Goal: Information Seeking & Learning: Learn about a topic

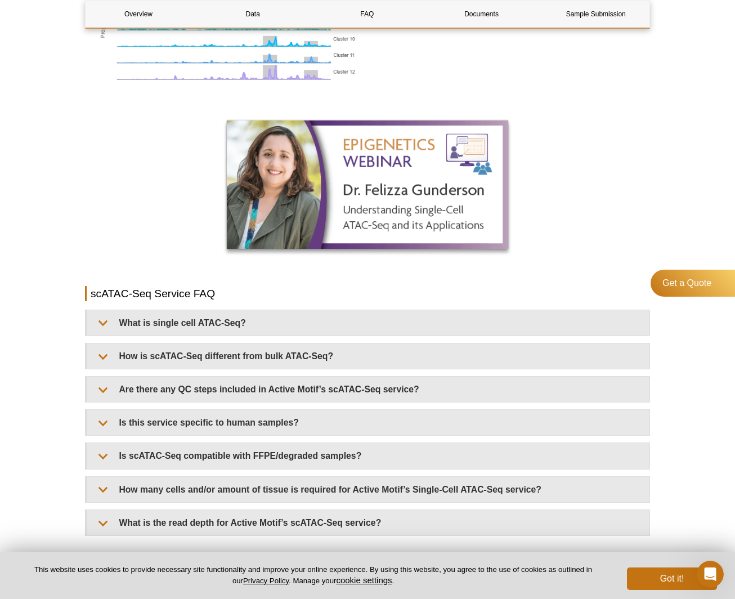
scroll to position [1126, 0]
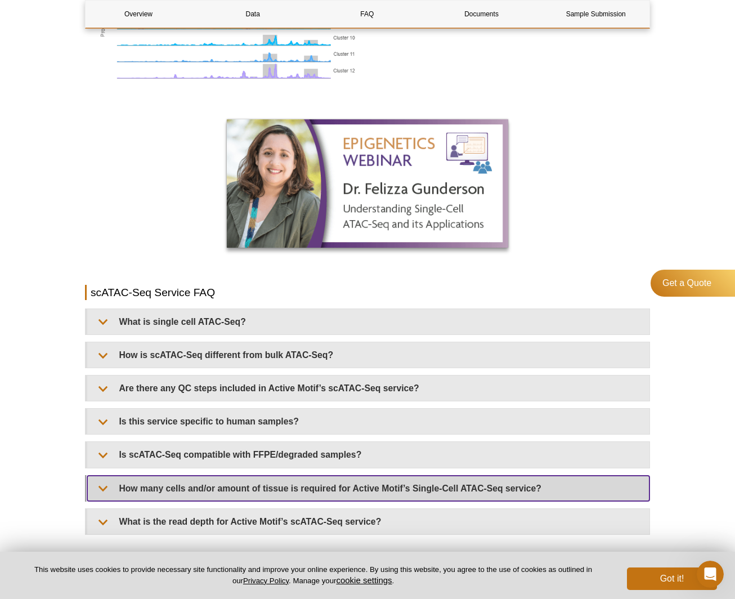
click at [313, 480] on summary "How many cells and/or amount of tissue is required for Active Motif’s Single-Ce…" at bounding box center [368, 488] width 563 height 25
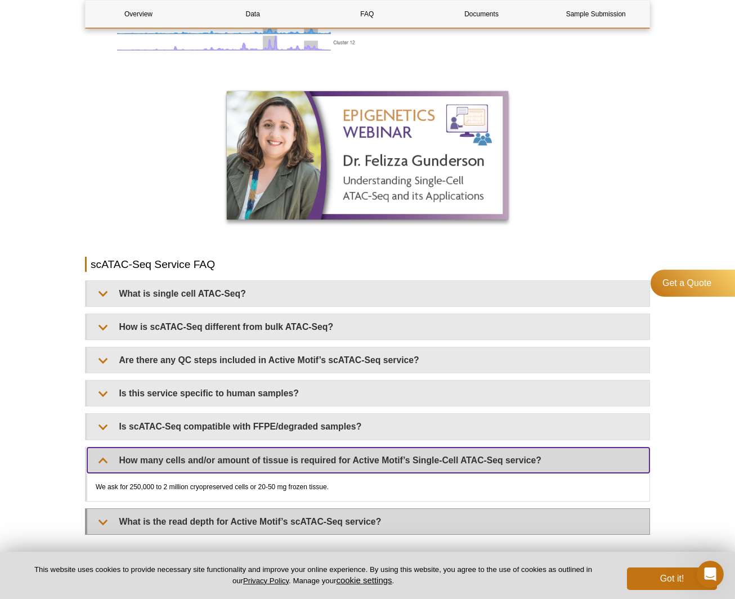
scroll to position [1239, 0]
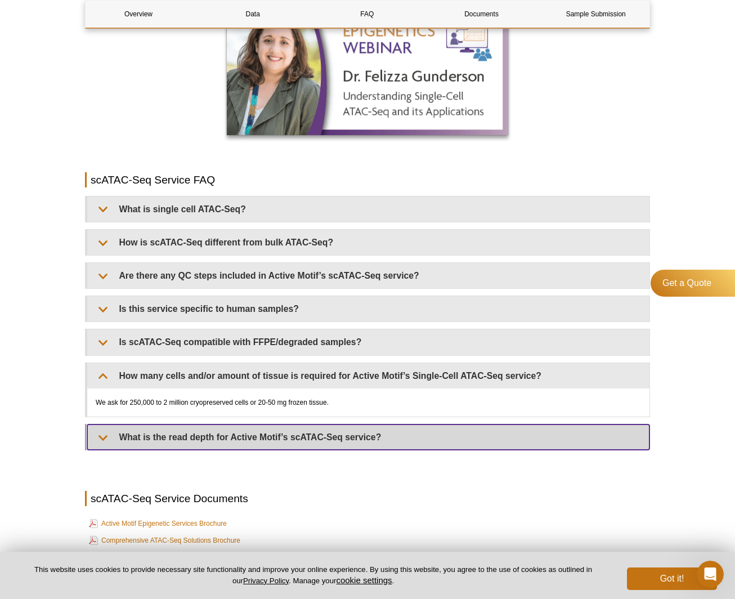
click at [298, 430] on summary "What is the read depth for Active Motif’s scATAC-Seq service?" at bounding box center [368, 437] width 563 height 25
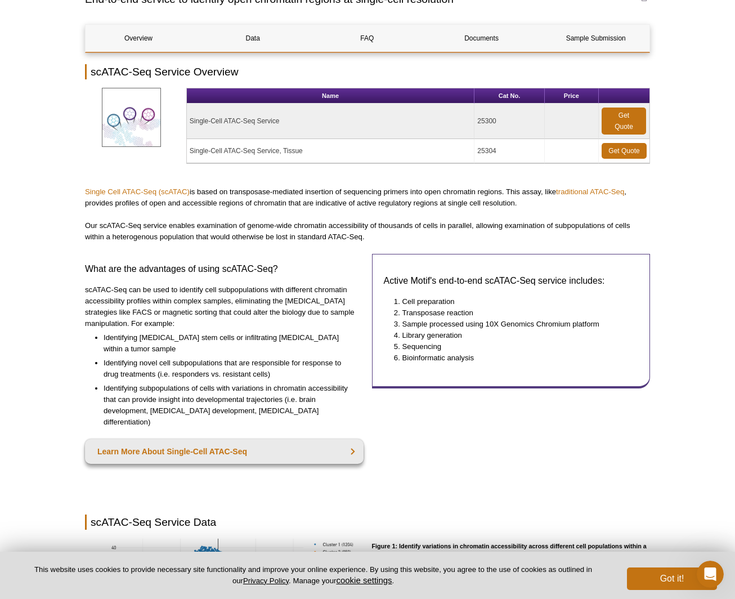
scroll to position [0, 0]
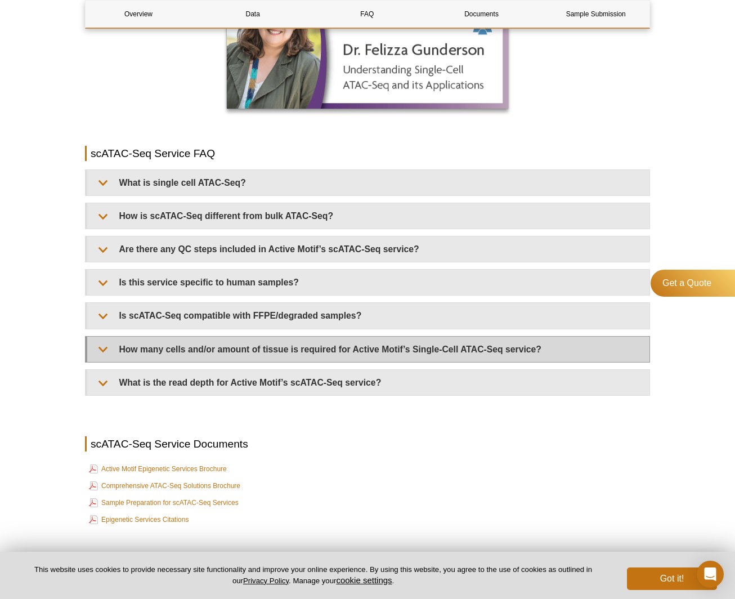
scroll to position [1295, 0]
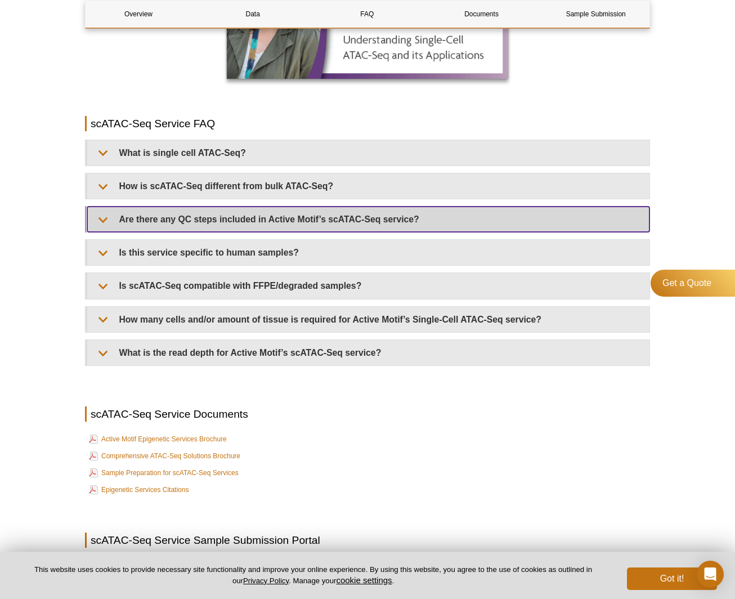
click at [302, 214] on summary "Are there any QC steps included in Active Motif’s scATAC-Seq service?" at bounding box center [368, 219] width 563 height 25
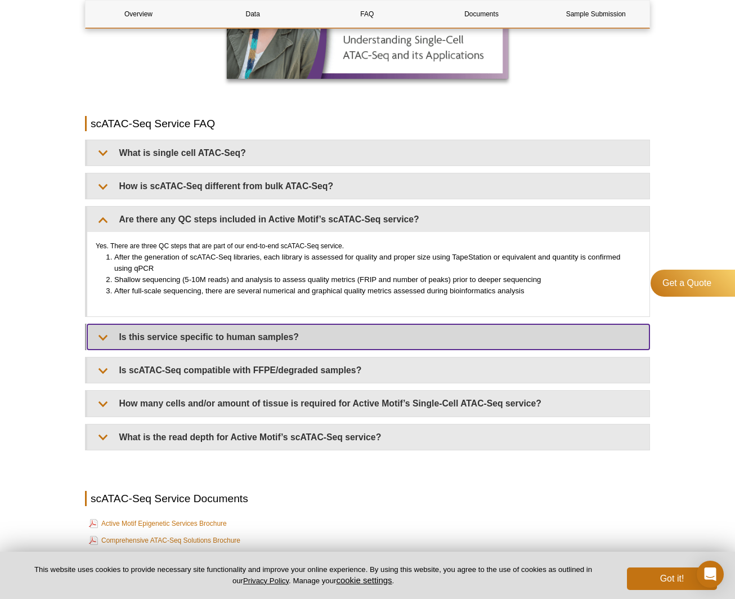
click at [271, 324] on summary "Is this service specific to human samples?" at bounding box center [368, 336] width 563 height 25
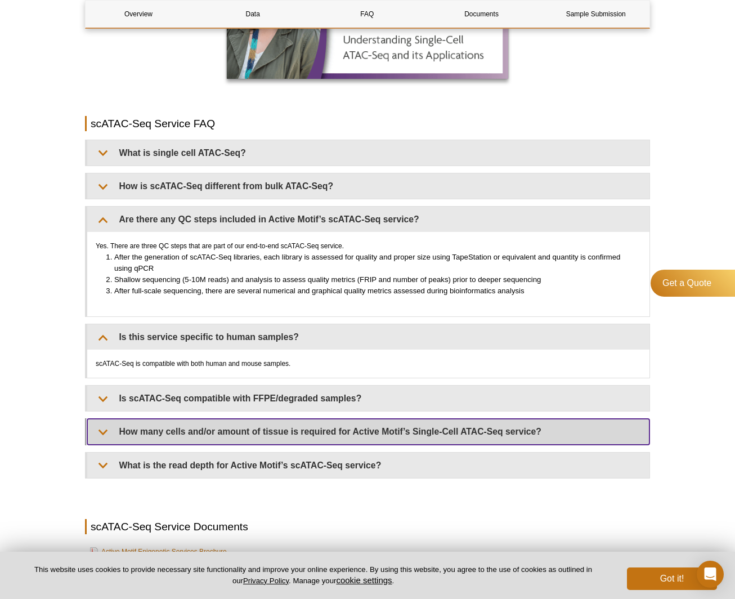
click at [242, 419] on summary "How many cells and/or amount of tissue is required for Active Motif’s Single-Ce…" at bounding box center [368, 431] width 563 height 25
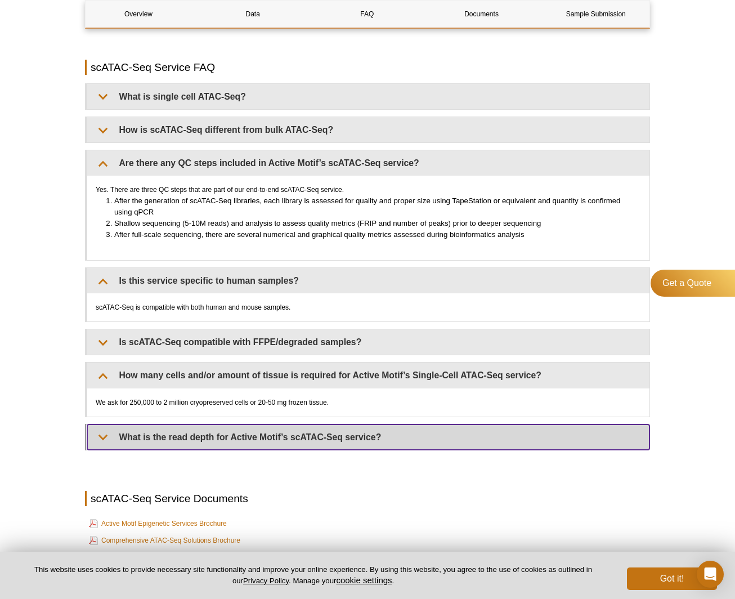
click at [233, 425] on summary "What is the read depth for Active Motif’s scATAC-Seq service?" at bounding box center [368, 437] width 563 height 25
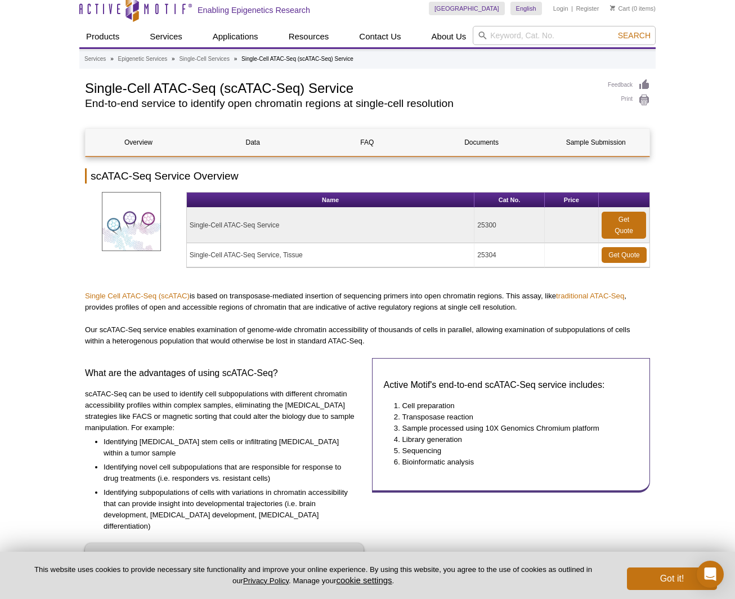
scroll to position [0, 0]
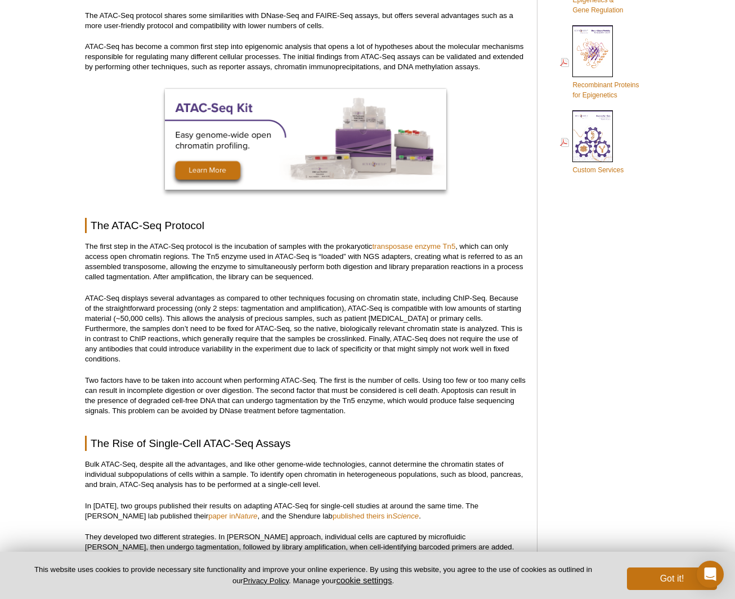
scroll to position [732, 0]
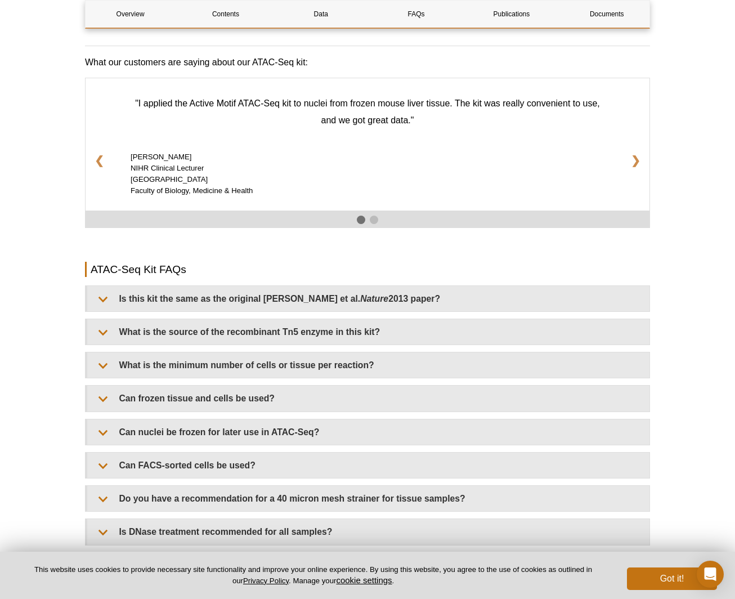
scroll to position [1802, 0]
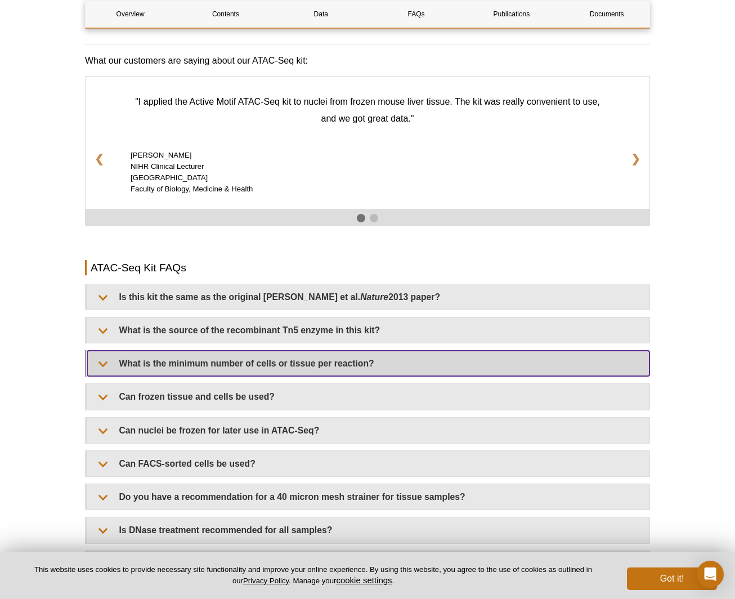
click at [305, 356] on summary "What is the minimum number of cells or tissue per reaction?" at bounding box center [368, 363] width 563 height 25
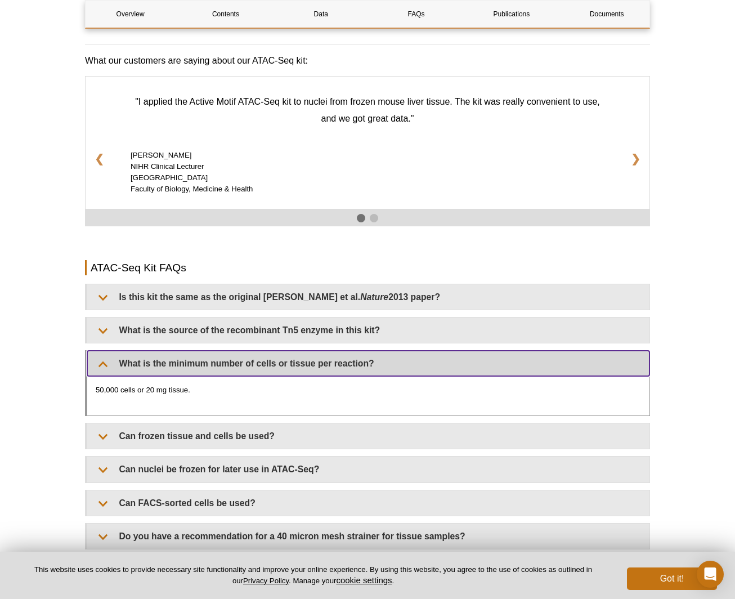
click at [305, 356] on summary "What is the minimum number of cells or tissue per reaction?" at bounding box center [368, 363] width 563 height 25
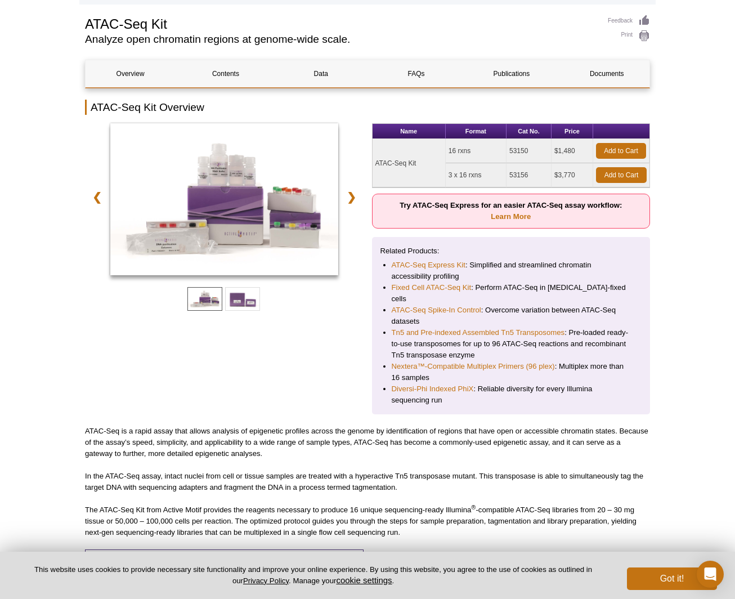
scroll to position [0, 0]
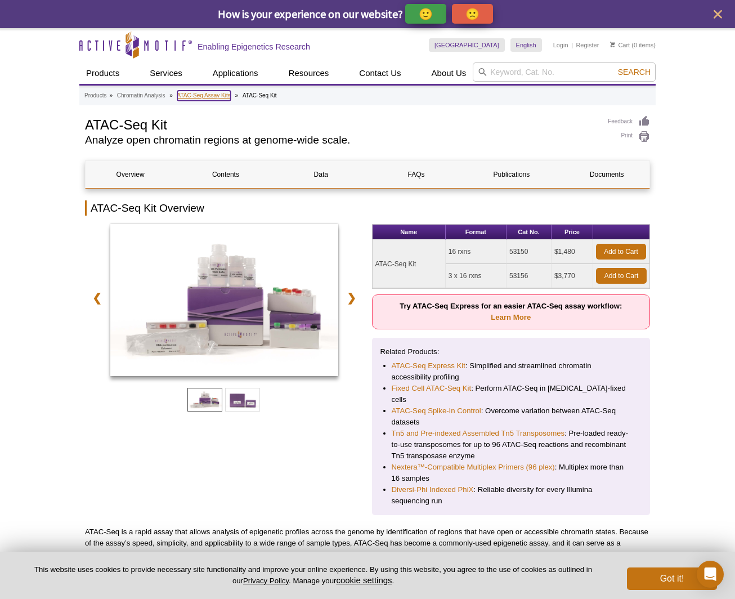
click at [211, 93] on link "ATAC-Seq Assay Kits" at bounding box center [203, 96] width 53 height 10
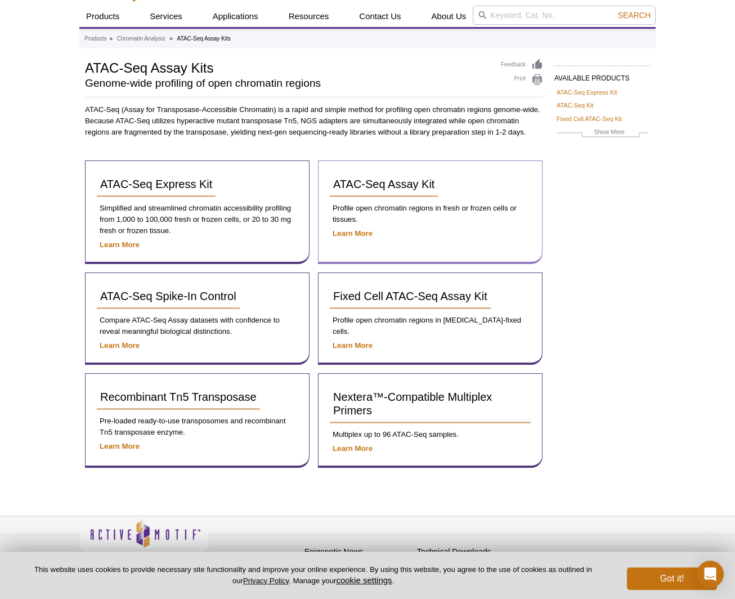
scroll to position [44, 0]
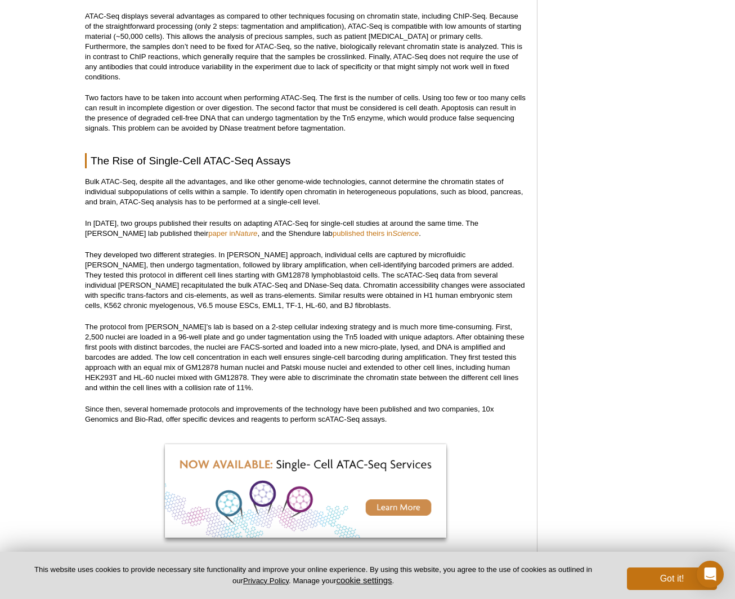
scroll to position [760, 0]
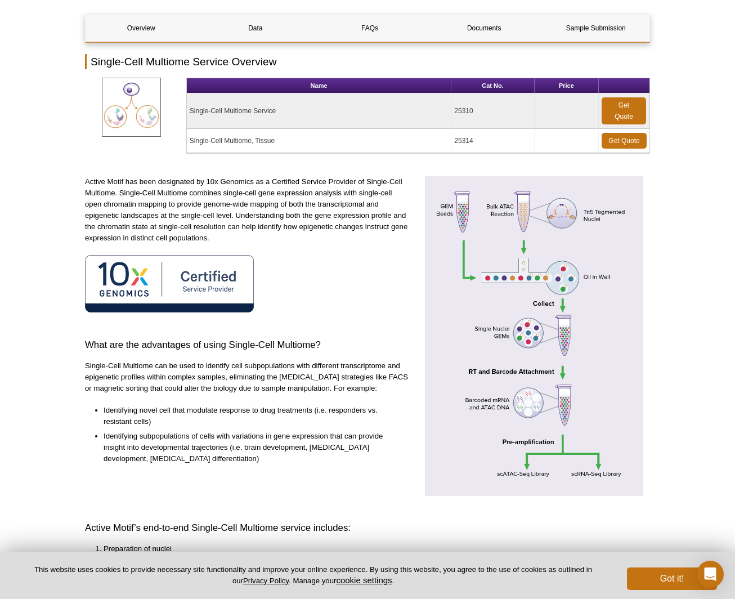
scroll to position [113, 0]
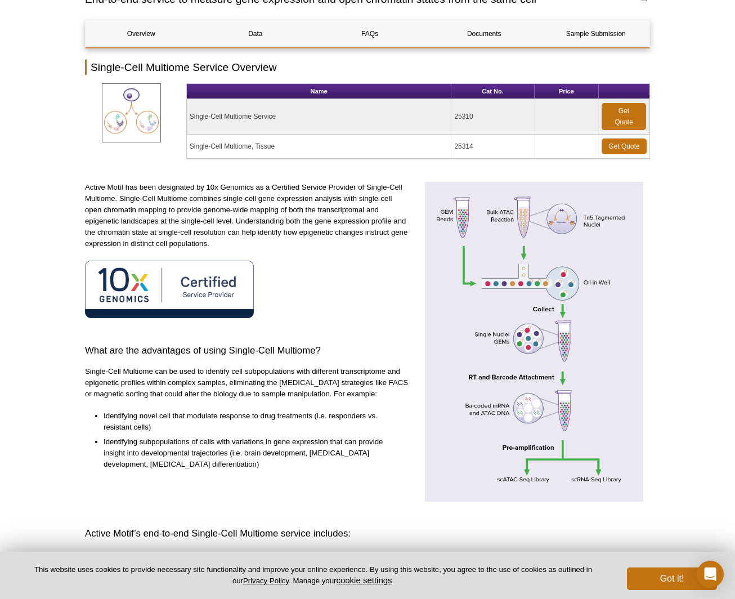
drag, startPoint x: 669, startPoint y: 265, endPoint x: 657, endPoint y: 262, distance: 12.2
drag, startPoint x: 119, startPoint y: 196, endPoint x: 385, endPoint y: 202, distance: 265.9
click at [385, 202] on p "Active Motif has been designated by 10x Genomics as a Certified Service Provide…" at bounding box center [247, 216] width 325 height 68
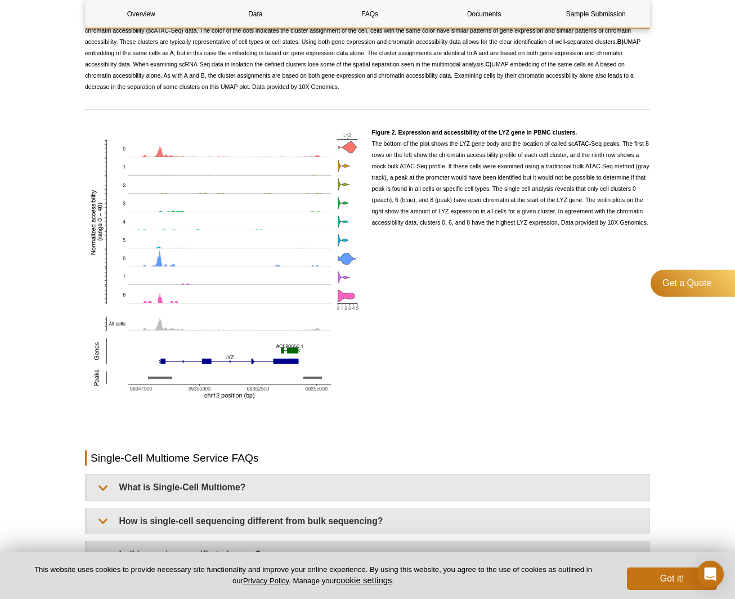
scroll to position [1352, 0]
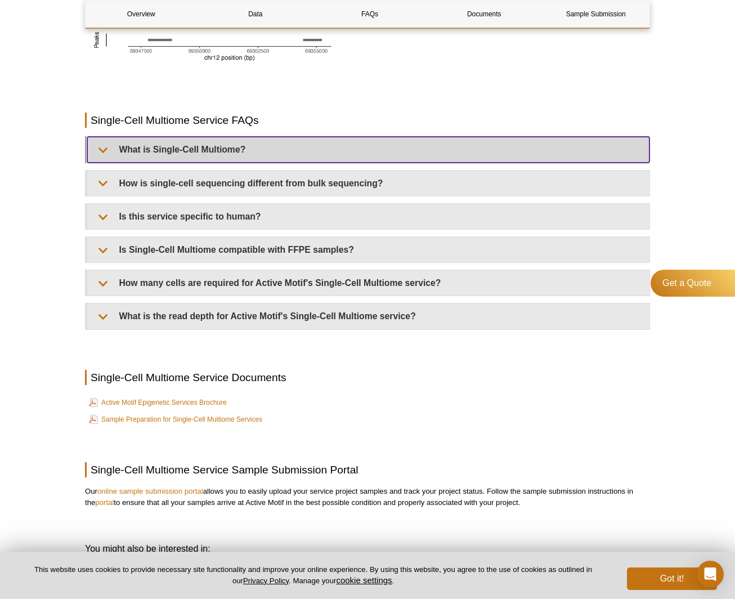
drag, startPoint x: 218, startPoint y: 144, endPoint x: 231, endPoint y: 172, distance: 31.5
click at [219, 144] on summary "What is Single-Cell Multiome?" at bounding box center [368, 149] width 563 height 25
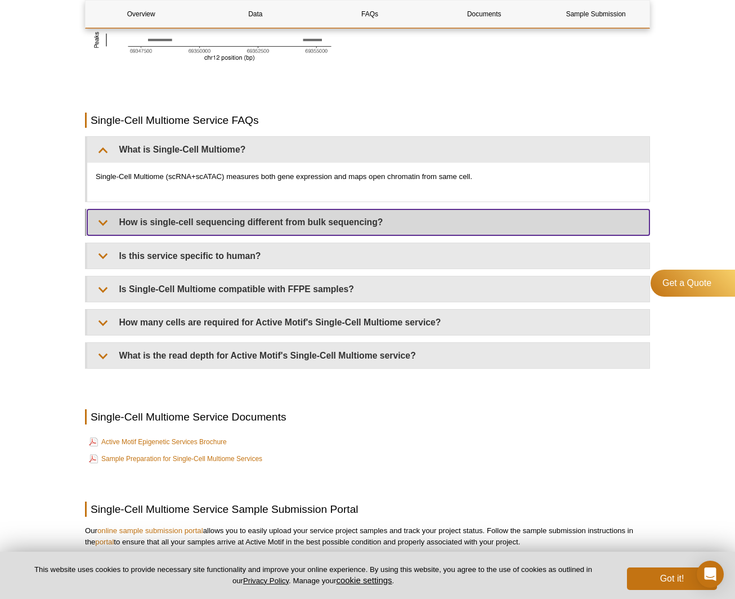
click at [223, 221] on summary "How is single-cell sequencing different from bulk sequencing?" at bounding box center [368, 221] width 563 height 25
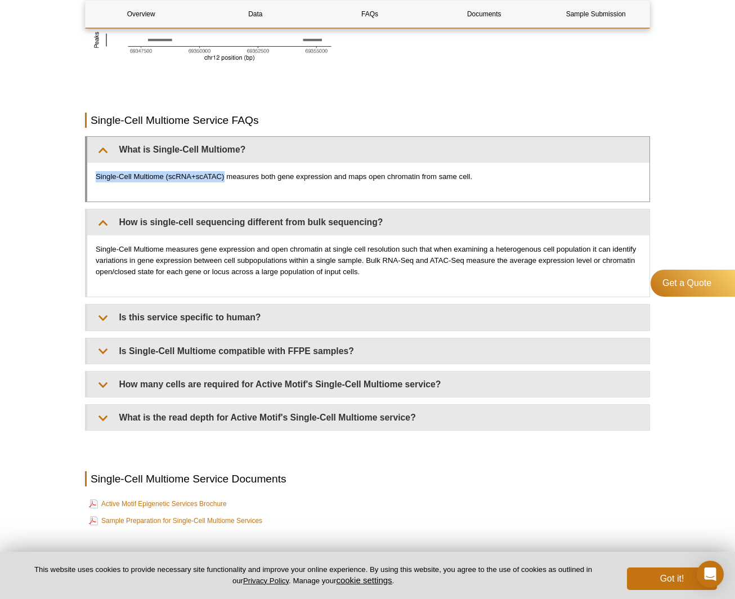
drag, startPoint x: 224, startPoint y: 177, endPoint x: 96, endPoint y: 180, distance: 127.3
click at [96, 180] on p "Single-Cell Multiome (scRNA+scATAC) measures both gene expression and maps open…" at bounding box center [369, 176] width 546 height 11
copy p "Single-Cell Multiome (scRNA+scATAC)"
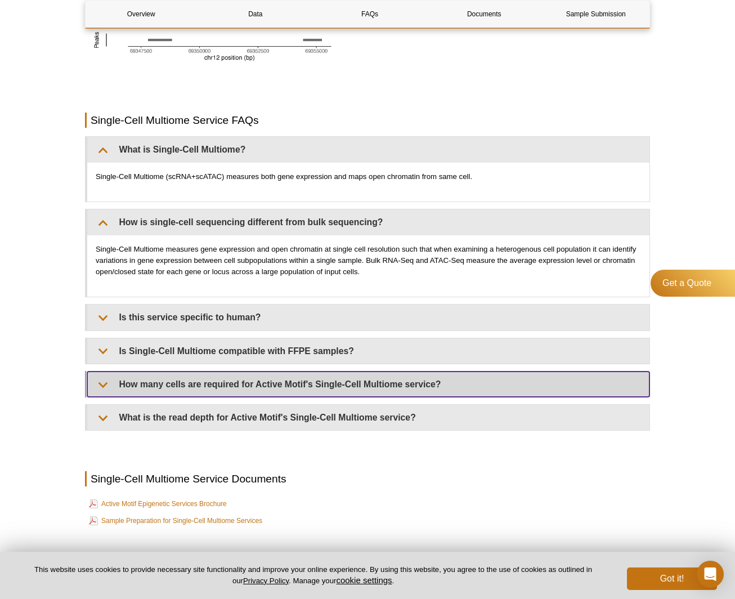
click at [248, 386] on summary "How many cells are required for Active Motif's Single-Cell Multiome service?​" at bounding box center [368, 384] width 563 height 25
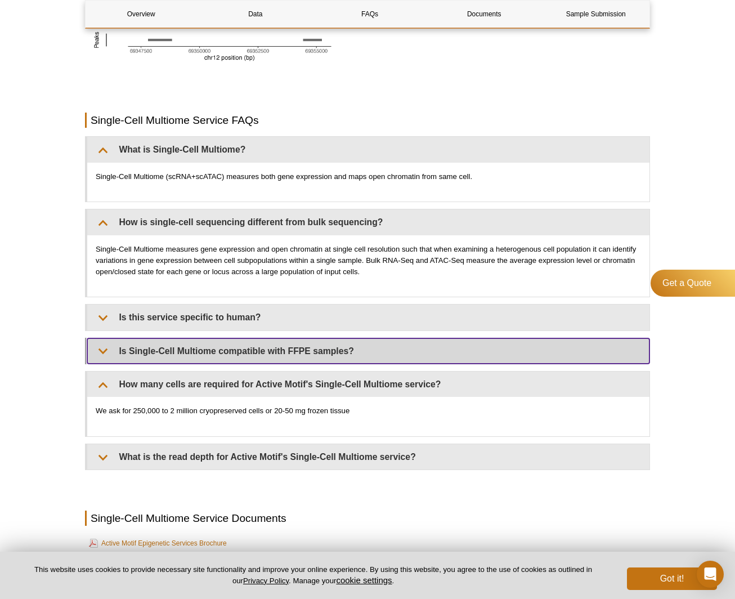
click at [208, 339] on summary "Is Single-Cell Multiome compatible with FFPE samples?​" at bounding box center [368, 350] width 563 height 25
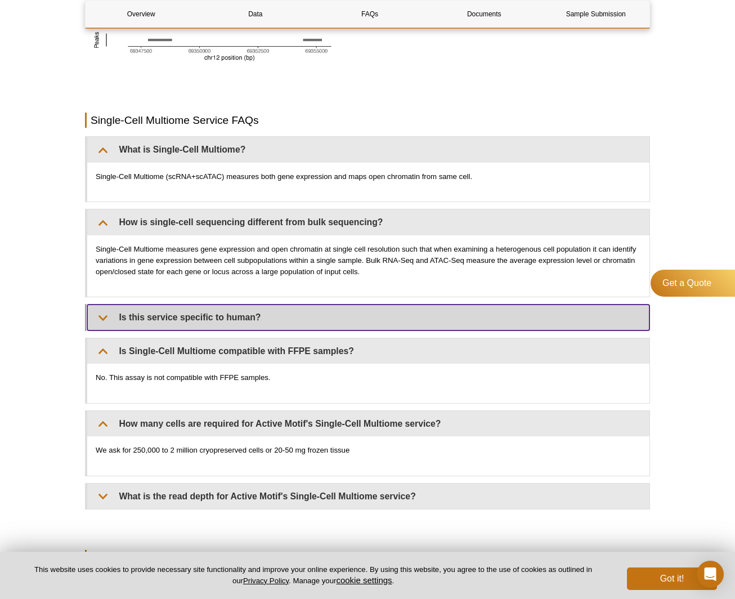
click at [213, 320] on summary "Is this service specific to human?" at bounding box center [368, 317] width 563 height 25
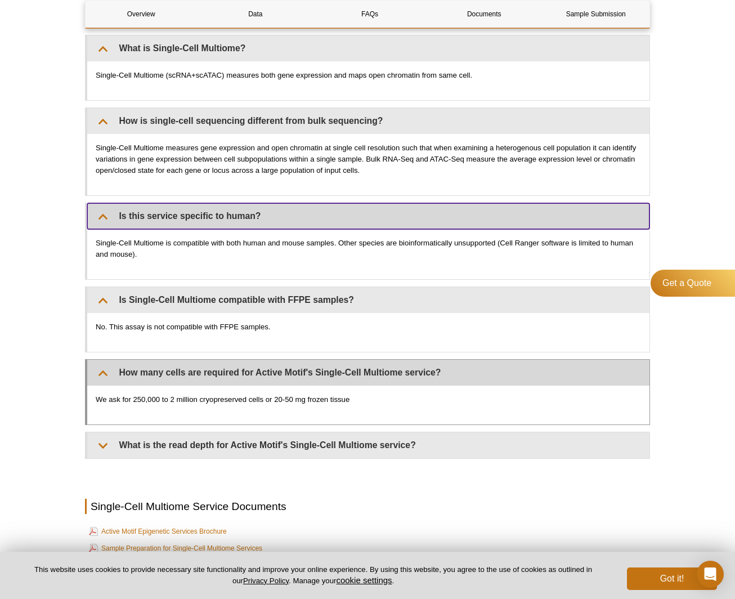
scroll to position [1633, 0]
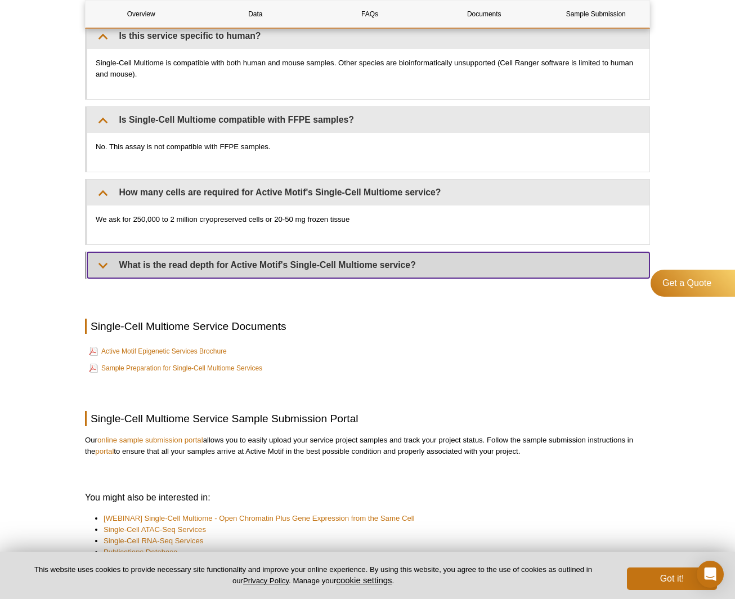
click at [226, 262] on summary "What is the read depth for Active Motif's Single-Cell Multiome service?​" at bounding box center [368, 264] width 563 height 25
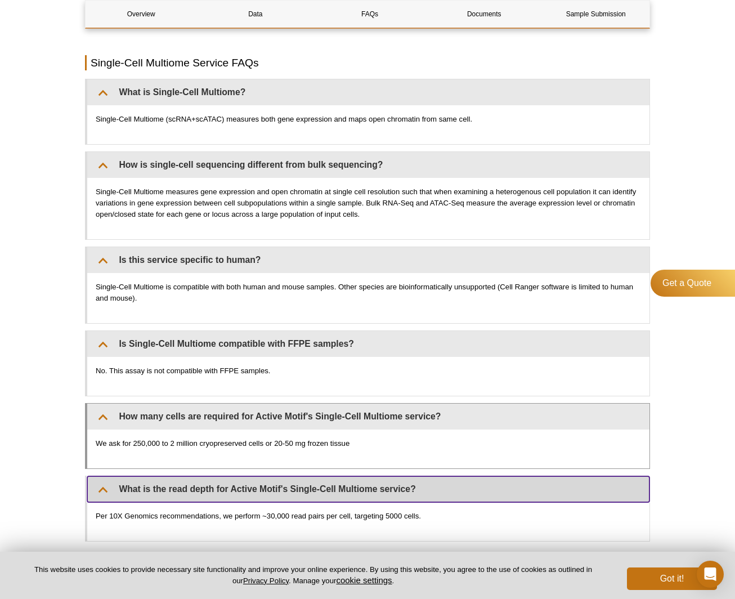
scroll to position [1408, 0]
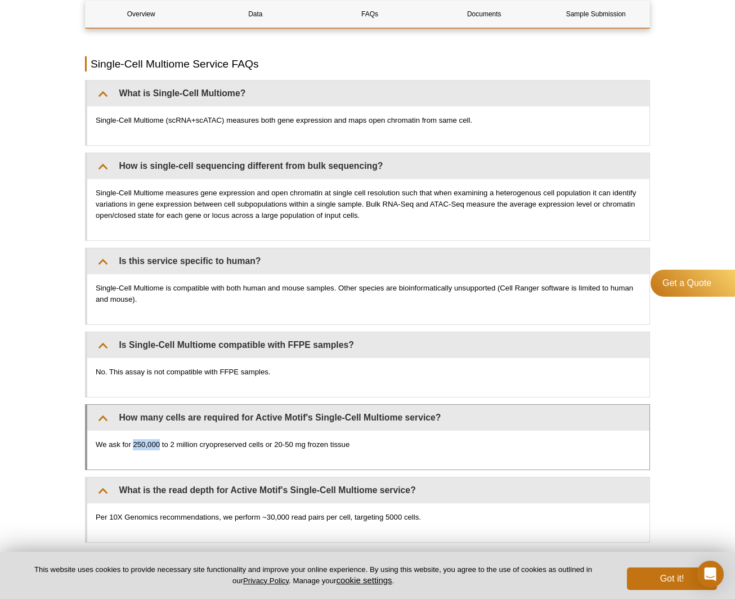
drag, startPoint x: 158, startPoint y: 444, endPoint x: 132, endPoint y: 447, distance: 26.1
click at [132, 447] on p "We ask for 250,000 to 2 million cryopreserved cells or 20-50 mg frozen tissue​" at bounding box center [369, 444] width 546 height 11
copy p "250,000"
click at [439, 464] on div "We ask for 250,000 to 2 million cryopreserved cells or 20-50 mg frozen tissue​" at bounding box center [368, 450] width 563 height 39
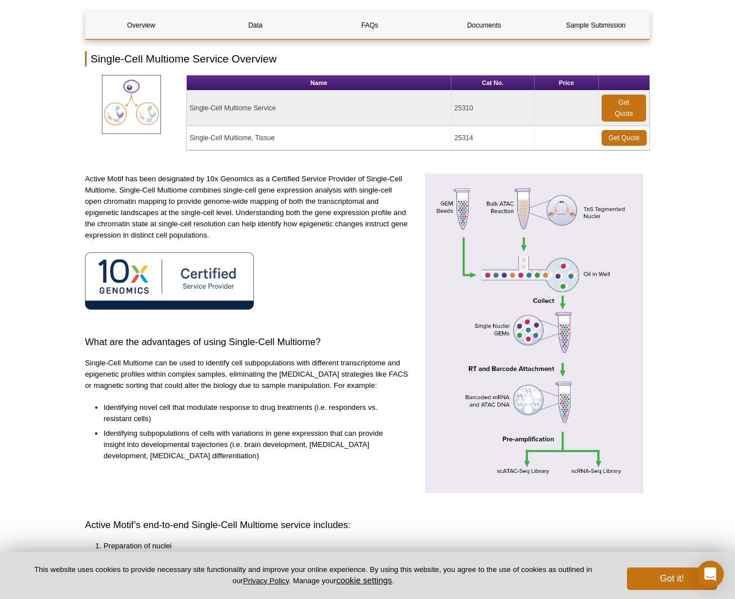
scroll to position [56, 0]
